Goal: Information Seeking & Learning: Learn about a topic

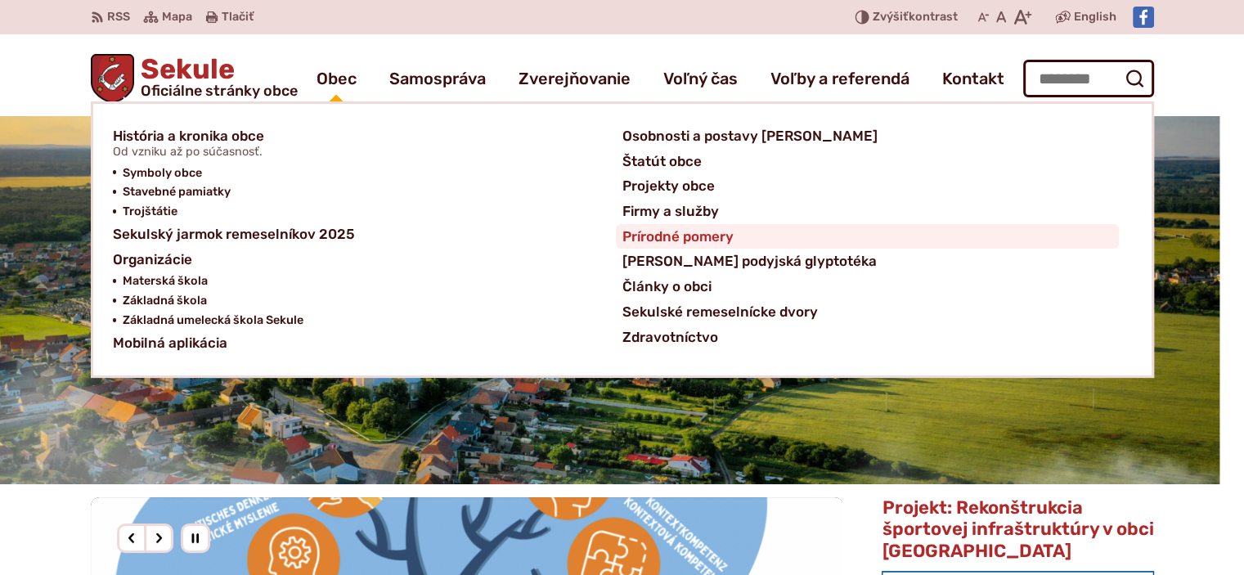
click at [717, 238] on span "Prírodné pomery" at bounding box center [677, 236] width 111 height 25
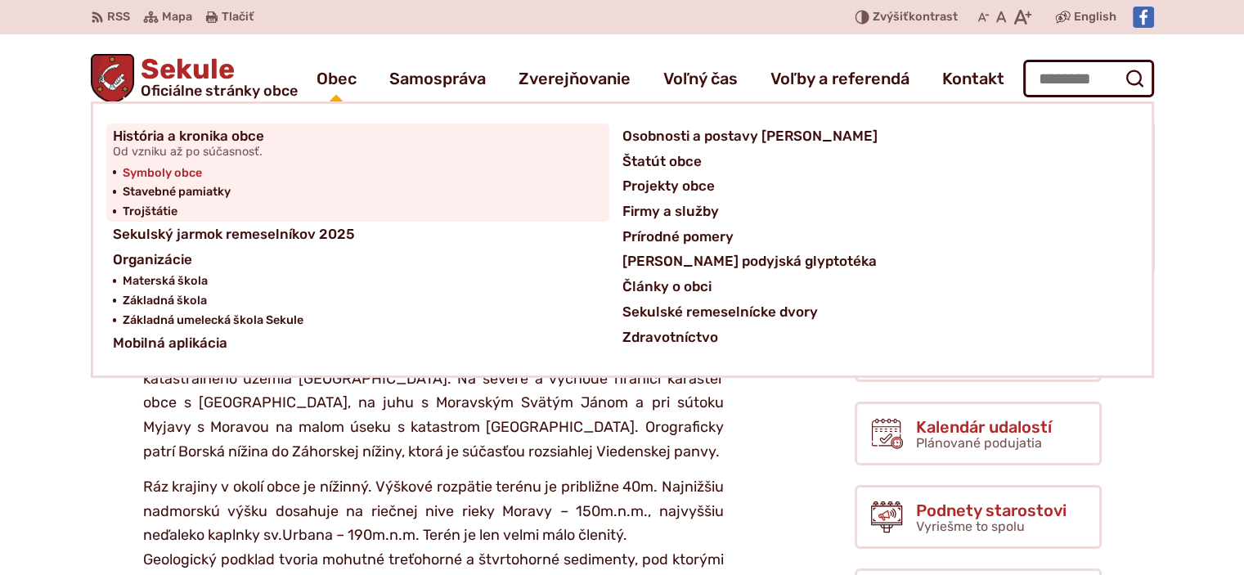
click at [189, 174] on span "Symboly obce" at bounding box center [162, 174] width 79 height 20
